Goal: Transaction & Acquisition: Purchase product/service

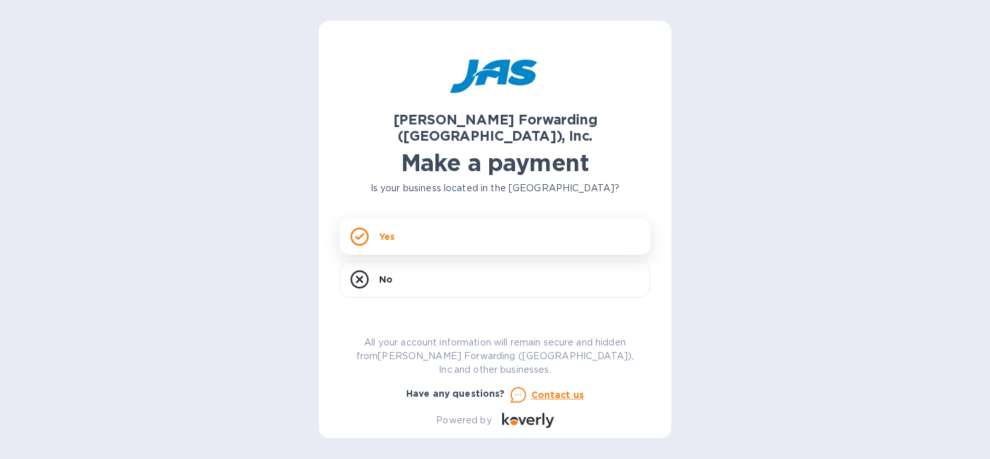
click at [444, 233] on div "Yes" at bounding box center [495, 236] width 311 height 36
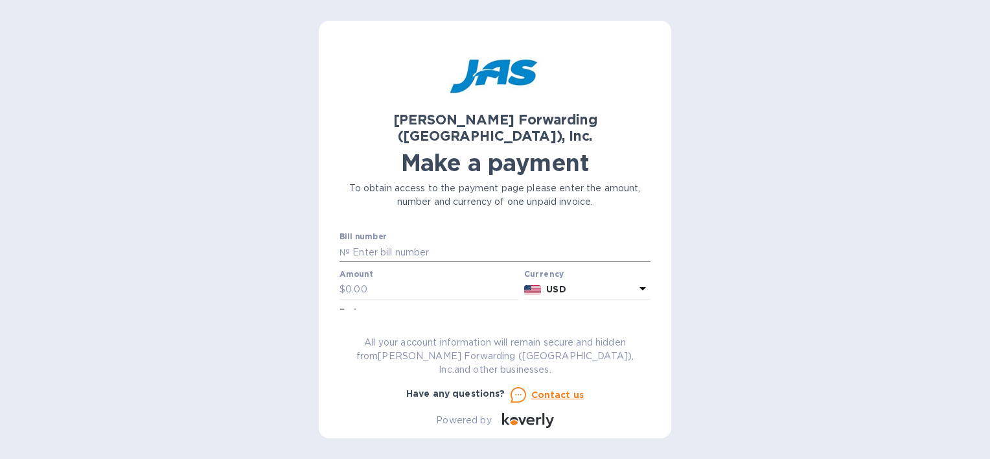
click at [495, 243] on input "text" at bounding box center [500, 251] width 301 height 19
type input "bna503366886"
type input "27,180.52"
click at [547, 318] on input "text" at bounding box center [495, 327] width 311 height 19
type input "[PERSON_NAME] fittings"
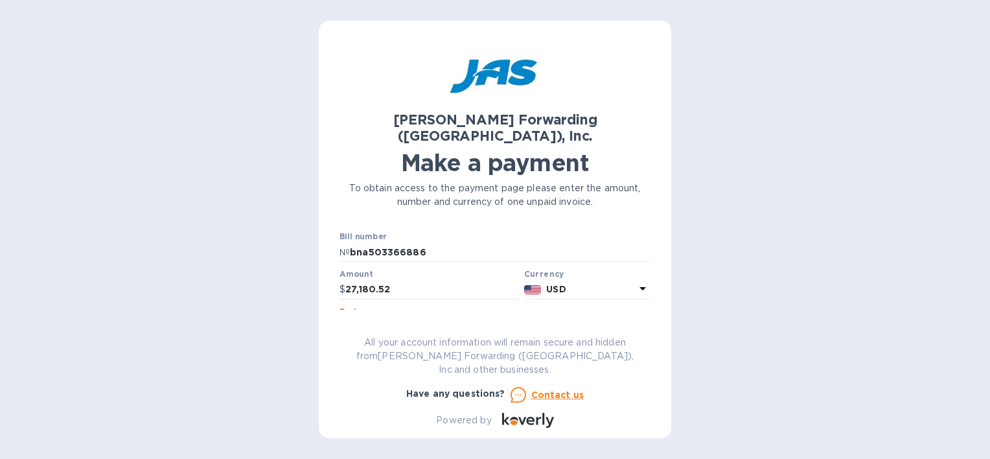
click at [340, 392] on button "Go to payment page" at bounding box center [495, 405] width 311 height 26
